Goal: Information Seeking & Learning: Learn about a topic

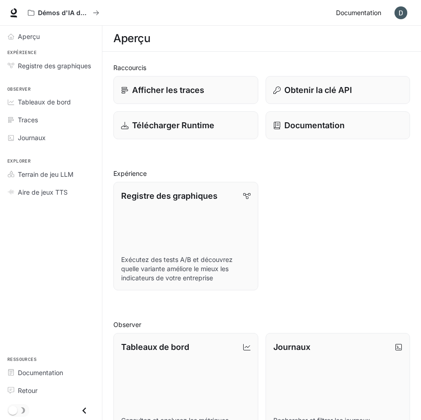
click at [360, 11] on font "Documentation" at bounding box center [358, 13] width 45 height 8
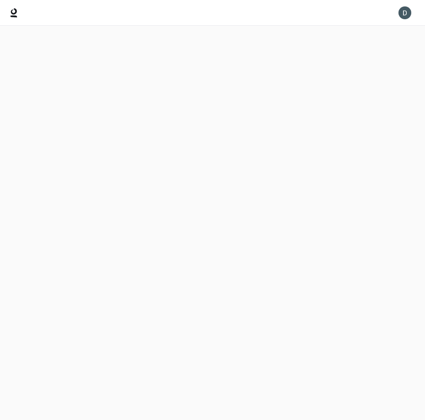
click at [360, 11] on div at bounding box center [212, 13] width 425 height 26
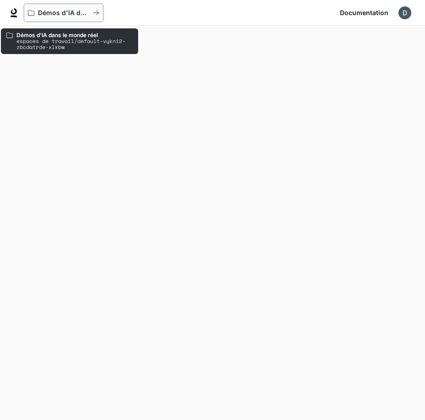
click at [95, 13] on icon "Tous les espaces de travail" at bounding box center [96, 13] width 6 height 6
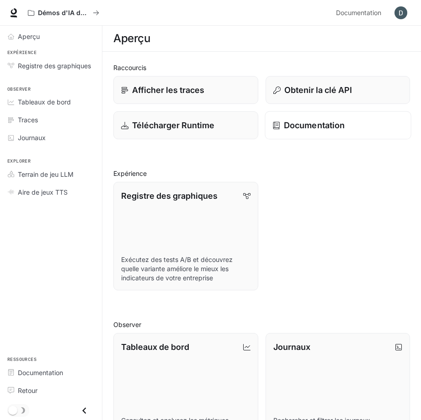
click at [303, 123] on font "Documentation" at bounding box center [314, 125] width 61 height 10
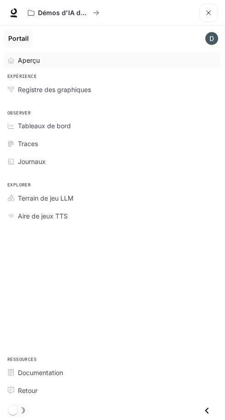
click at [76, 58] on div "Aperçu" at bounding box center [117, 60] width 199 height 10
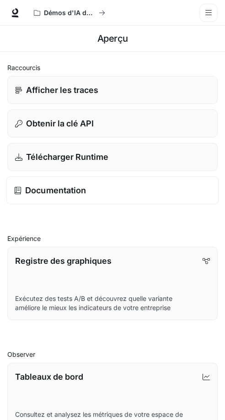
click at [79, 189] on font "Documentation" at bounding box center [55, 190] width 61 height 10
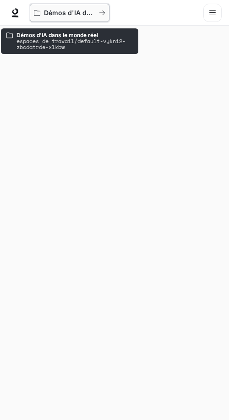
click at [102, 13] on icon "Tous les espaces de travail" at bounding box center [101, 13] width 5 height 5
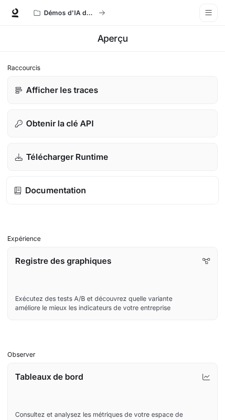
click at [95, 189] on div "Documentation" at bounding box center [112, 190] width 197 height 12
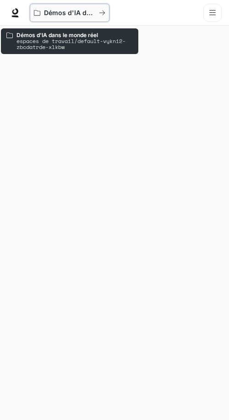
click at [104, 13] on icon "Tous les espaces de travail" at bounding box center [101, 13] width 5 height 5
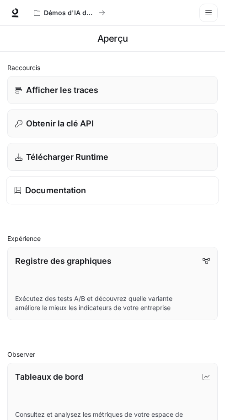
click at [89, 192] on div "Documentation" at bounding box center [112, 190] width 197 height 12
